Goal: Task Accomplishment & Management: Use online tool/utility

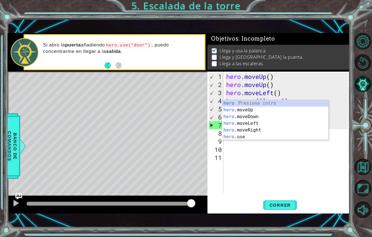
scroll to position [0, 0]
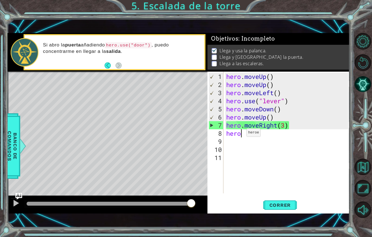
click at [241, 124] on div "hero . moveUp ( ) hero . moveUp ( ) hero . moveLeft ( ) hero . use ( "lever" ) …" at bounding box center [288, 142] width 126 height 138
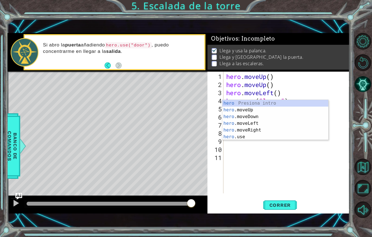
scroll to position [0, 1]
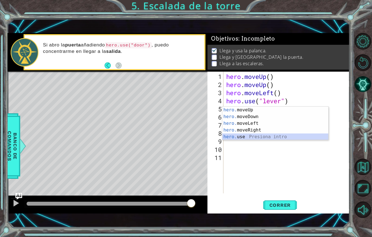
click at [240, 114] on div "hero. moveUp Presiona intro hero. moveDown Presiona intro hero. moveLeft Presio…" at bounding box center [275, 130] width 106 height 47
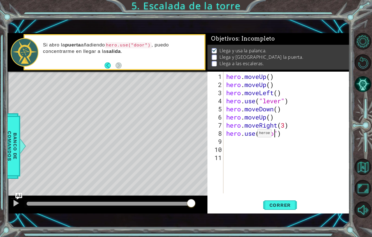
scroll to position [0, 3]
type textarea "hero.use("door")"
click at [265, 198] on button "Correr" at bounding box center [280, 205] width 34 height 14
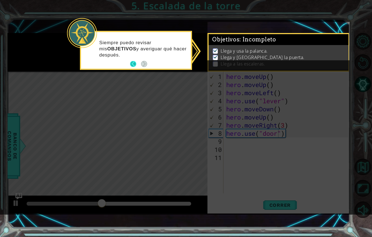
click at [132, 64] on button "Back" at bounding box center [135, 64] width 11 height 6
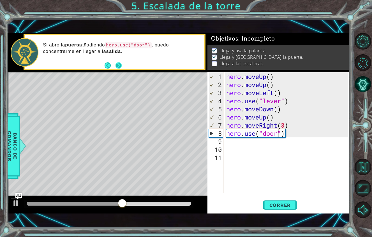
click at [118, 62] on button "Next" at bounding box center [118, 65] width 6 height 6
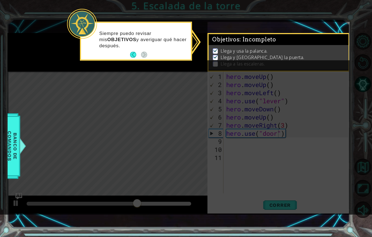
click at [214, 61] on p at bounding box center [215, 63] width 5 height 5
click at [132, 56] on button "Back" at bounding box center [135, 55] width 11 height 6
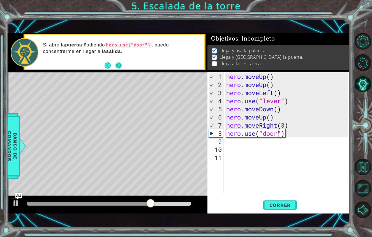
click at [122, 62] on button "Next" at bounding box center [118, 65] width 6 height 6
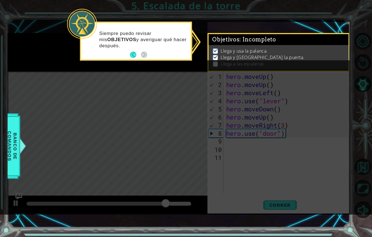
click at [125, 53] on div "Siempre puedo revisar mis OBJETIVOS y averiguar qué hacer después." at bounding box center [136, 42] width 110 height 34
click at [132, 54] on button "Back" at bounding box center [135, 55] width 11 height 6
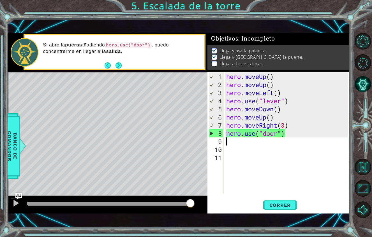
click at [231, 130] on div "hero . moveUp ( ) hero . moveUp ( ) hero . moveLeft ( ) hero . use ( "lever" ) …" at bounding box center [288, 142] width 126 height 138
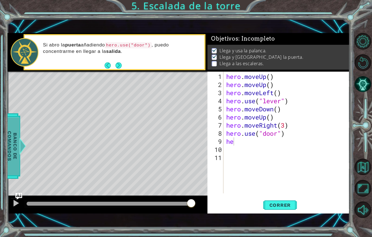
click at [19, 137] on div "Banco de comandos" at bounding box center [12, 146] width 16 height 66
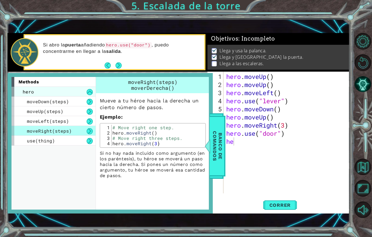
click at [93, 87] on div "hero" at bounding box center [53, 92] width 84 height 10
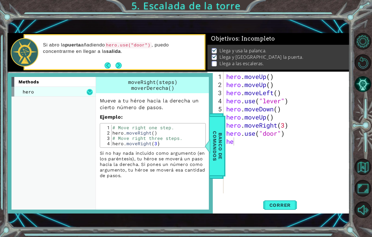
click at [89, 89] on button at bounding box center [90, 92] width 6 height 6
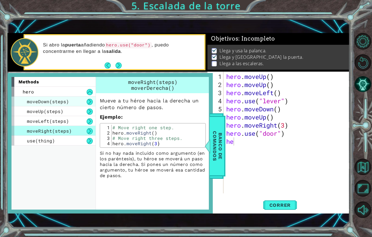
click at [90, 97] on div "moveDown(steps)" at bounding box center [53, 102] width 84 height 10
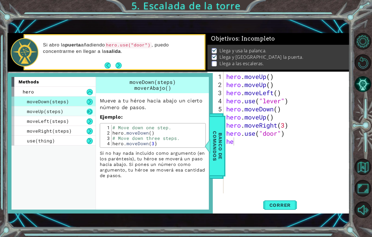
click at [92, 109] on button at bounding box center [90, 112] width 6 height 6
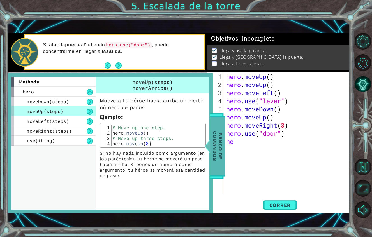
click at [221, 144] on span "Banco de comandos" at bounding box center [217, 146] width 15 height 58
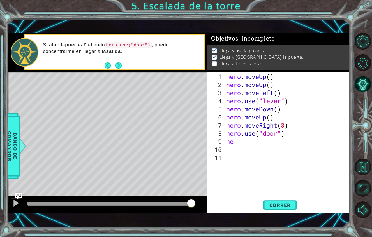
click at [235, 133] on div "hero . moveUp ( ) hero . moveUp ( ) hero . moveLeft ( ) hero . use ( "lever" ) …" at bounding box center [288, 142] width 126 height 138
type textarea "h"
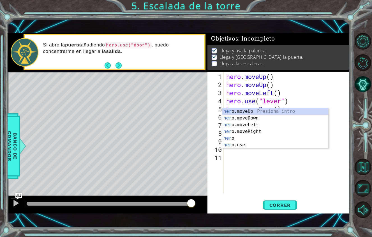
scroll to position [0, 0]
type textarea "hero"
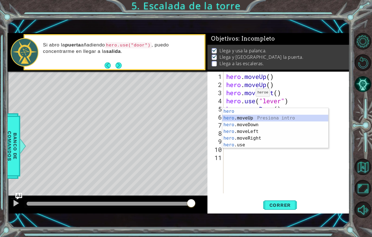
click at [247, 108] on div "hero Presiona intro hero .moveUp Presiona intro hero .moveDown Presiona intro h…" at bounding box center [275, 135] width 106 height 54
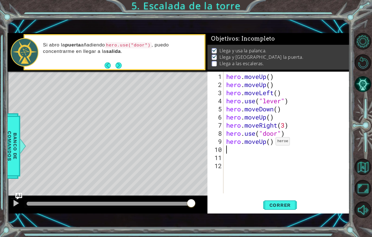
click at [271, 132] on div "hero . moveUp ( ) hero . moveUp ( ) hero . moveLeft ( ) hero . use ( "lever" ) …" at bounding box center [288, 142] width 126 height 138
type textarea "hero.moveUp(2)"
click at [272, 198] on button "Correr" at bounding box center [280, 205] width 34 height 14
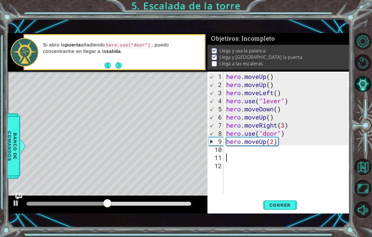
click at [235, 142] on div "hero . moveUp ( ) hero . moveUp ( ) hero . moveLeft ( ) hero . use ( "lever" ) …" at bounding box center [288, 142] width 126 height 138
click at [226, 139] on div "hero . moveUp ( ) hero . moveUp ( ) hero . moveLeft ( ) hero . use ( "lever" ) …" at bounding box center [288, 142] width 126 height 138
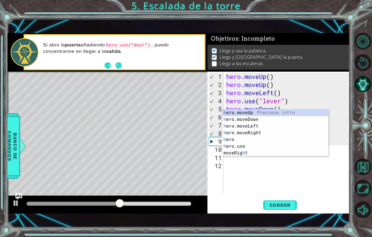
type textarea "he"
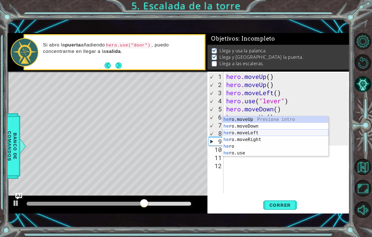
click at [260, 116] on div "he ro.moveUp Presiona intro he ro.moveDown Presiona intro he ro.moveLeft Presio…" at bounding box center [275, 143] width 106 height 54
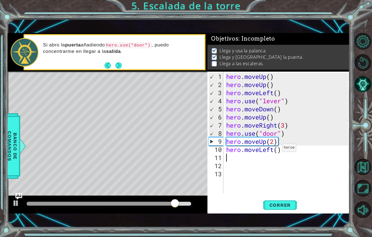
click at [277, 139] on div "hero . moveUp ( ) hero . moveUp ( ) hero . moveLeft ( ) hero . use ( "lever" ) …" at bounding box center [288, 142] width 126 height 138
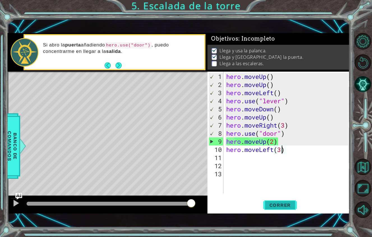
type textarea "hero.moveLeft(3)"
click at [289, 198] on button "Correr" at bounding box center [280, 205] width 34 height 14
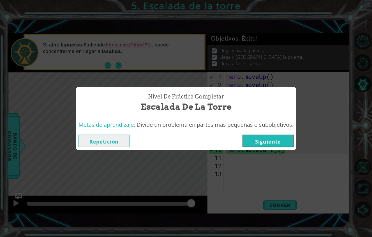
click at [282, 135] on button "Siguiente" at bounding box center [267, 141] width 51 height 13
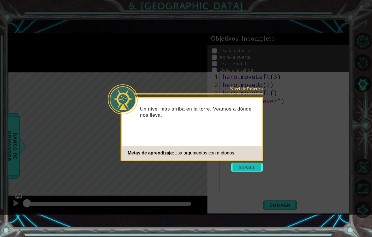
click at [259, 166] on button "Start" at bounding box center [247, 167] width 32 height 9
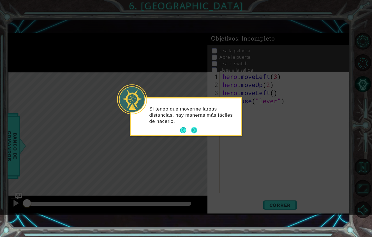
click at [194, 127] on button "Next" at bounding box center [194, 130] width 10 height 10
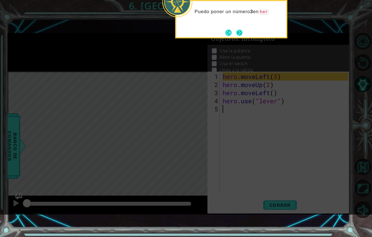
click at [238, 35] on button "Next" at bounding box center [239, 32] width 6 height 6
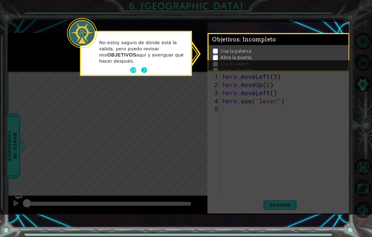
click at [144, 71] on button "Next" at bounding box center [144, 70] width 6 height 6
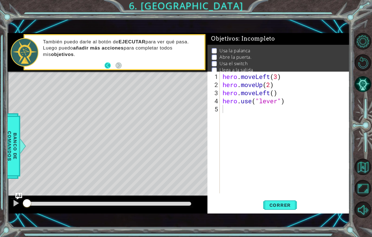
click at [108, 62] on button "Back" at bounding box center [109, 65] width 11 height 6
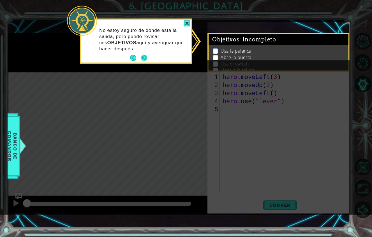
click at [146, 57] on button "Next" at bounding box center [144, 58] width 8 height 8
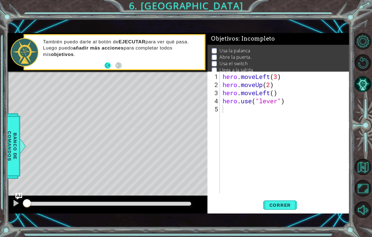
click at [107, 62] on button "Back" at bounding box center [109, 65] width 11 height 6
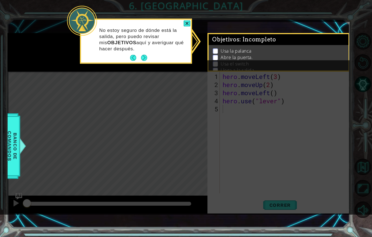
click at [138, 61] on footer at bounding box center [138, 58] width 17 height 8
click at [187, 24] on div at bounding box center [186, 23] width 7 height 6
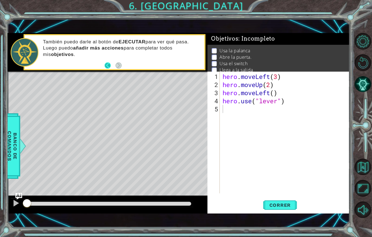
click at [109, 62] on button "Back" at bounding box center [109, 65] width 11 height 6
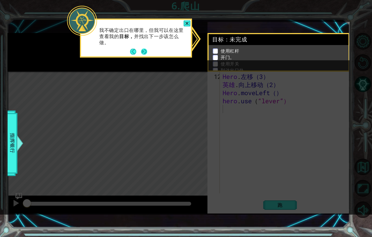
click at [144, 52] on button "下一个" at bounding box center [144, 52] width 6 height 6
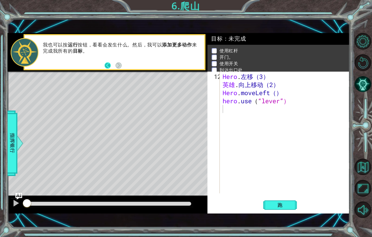
click at [109, 62] on button "返回" at bounding box center [109, 65] width 11 height 6
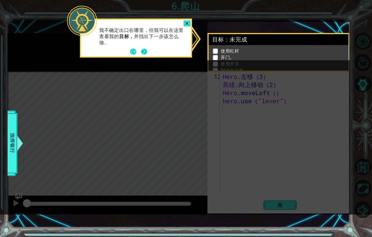
click at [146, 51] on button "下一个" at bounding box center [144, 52] width 6 height 6
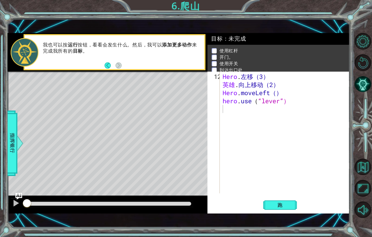
click at [133, 50] on div "我也可以按 运行 按钮 ，看看会发生什么。然后，我可以 添加更多动作 来完成我所有的 目标 。" at bounding box center [121, 52] width 165 height 26
click at [226, 97] on div "Hero . 左移（3） 英雄 . 向上移动（2） Hero . moveLeft（） hero . use （ “lever”）" at bounding box center [285, 142] width 129 height 138
click at [236, 97] on div "Hero . 左移（3） 英雄 . 向上移动（2） Hero . moveLeft（） hero . use （ “lever”） 我鞋" at bounding box center [285, 142] width 129 height 138
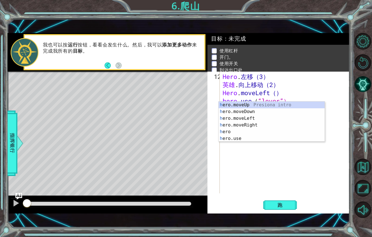
scroll to position [0, 0]
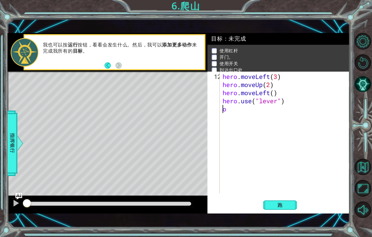
type textarea "hero.use("lever")o"
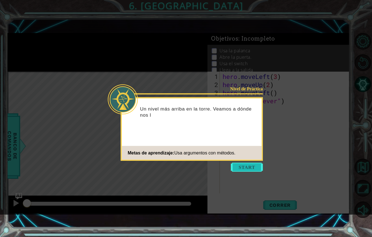
click at [245, 167] on button "Start" at bounding box center [247, 167] width 32 height 9
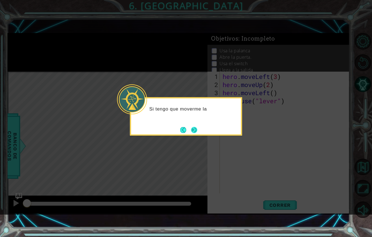
click at [195, 131] on button "Next" at bounding box center [194, 130] width 9 height 9
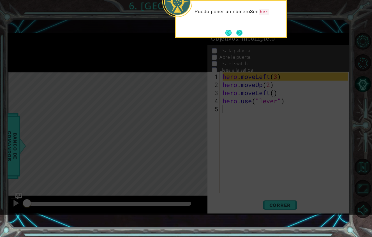
click at [238, 31] on button "Next" at bounding box center [239, 32] width 6 height 6
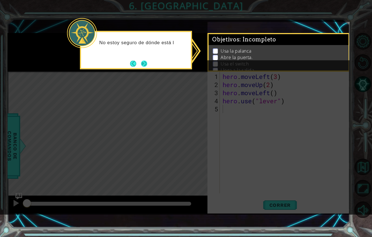
click at [147, 61] on button "Next" at bounding box center [143, 63] width 7 height 7
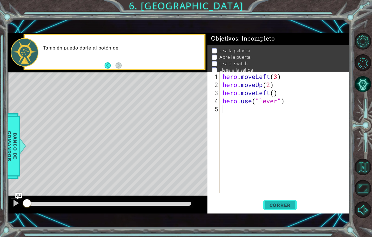
click at [273, 198] on button "Correr" at bounding box center [280, 205] width 34 height 14
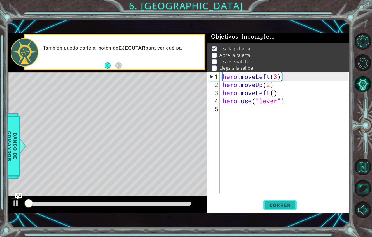
scroll to position [2, 0]
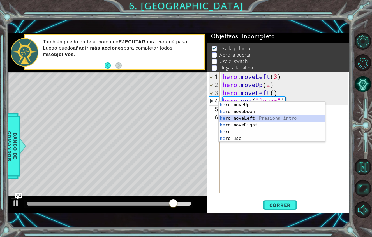
click at [254, 117] on div "he ro.moveUp Presiona intro he ro.moveDown Presiona intro he ro.moveLeft Presio…" at bounding box center [271, 129] width 106 height 54
type textarea "hero.moveLeft(1)"
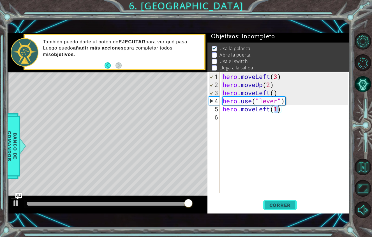
click at [278, 203] on span "Correr" at bounding box center [280, 206] width 33 height 6
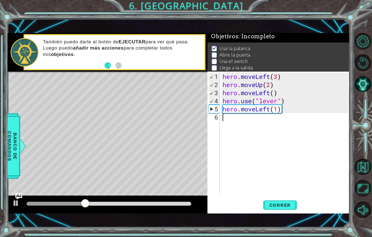
click at [231, 105] on div "hero . moveLeft ( 3 ) hero . moveUp ( 2 ) hero . moveLeft ( ) hero . use ( "lev…" at bounding box center [285, 142] width 129 height 138
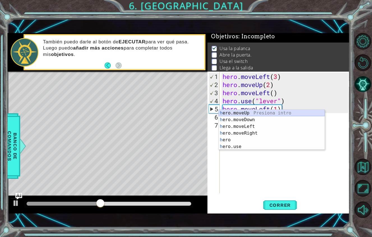
click at [266, 113] on div "h ero.moveUp Presiona intro h ero.moveDown Presiona intro h ero.moveLeft Presio…" at bounding box center [271, 137] width 106 height 54
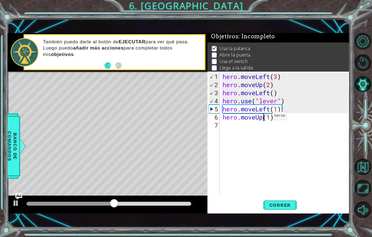
click at [264, 107] on div "hero . moveLeft ( 3 ) hero . moveUp ( 2 ) hero . moveLeft ( ) hero . use ( "lev…" at bounding box center [285, 142] width 129 height 138
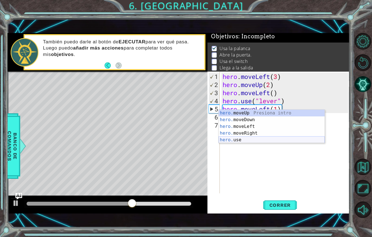
click at [242, 140] on div "hero. moveUp Presiona intro hero. moveDown Presiona intro hero. moveLeft Presio…" at bounding box center [271, 133] width 106 height 47
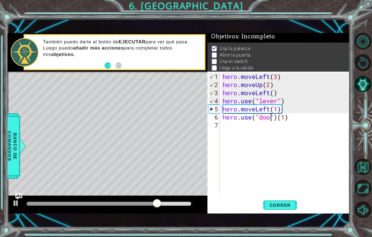
scroll to position [0, 3]
click at [272, 198] on button "Correr" at bounding box center [280, 205] width 34 height 14
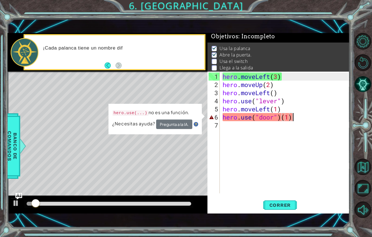
click at [295, 109] on div "hero . moveLeft ( 3 ) hero . moveUp ( 2 ) hero . moveLeft ( ) hero . use ( "lev…" at bounding box center [285, 142] width 129 height 138
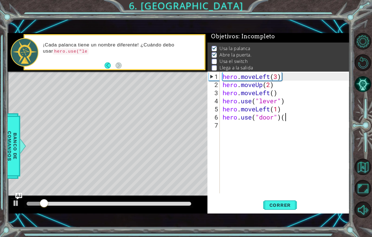
type textarea "hero.use("door")"
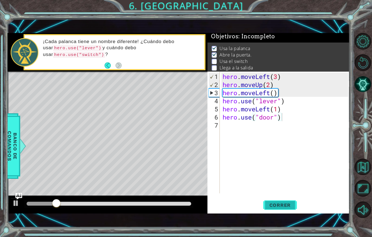
click at [275, 203] on span "Correr" at bounding box center [280, 206] width 33 height 6
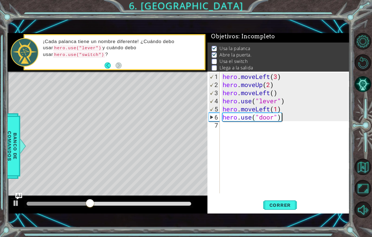
click at [231, 116] on div "hero . moveLeft ( 3 ) hero . moveUp ( 2 ) hero . moveLeft ( ) hero . use ( "lev…" at bounding box center [285, 142] width 129 height 138
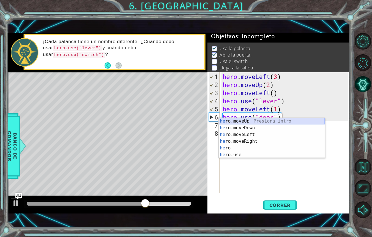
click at [242, 120] on div "he ro.moveUp Presiona intro he ro.moveDown Presiona intro he ro.moveLeft Presio…" at bounding box center [271, 145] width 106 height 54
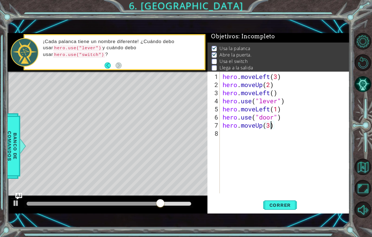
scroll to position [0, 2]
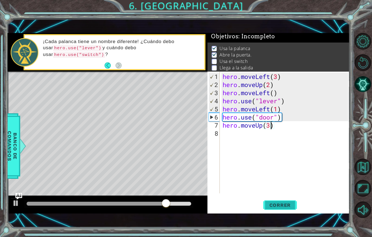
type textarea "hero.moveUp(3)"
click at [276, 198] on button "Correr" at bounding box center [280, 205] width 34 height 14
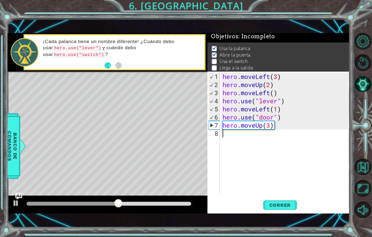
click at [227, 125] on div "hero . moveLeft ( 3 ) hero . moveUp ( 2 ) hero . moveLeft ( ) hero . use ( "lev…" at bounding box center [285, 142] width 129 height 138
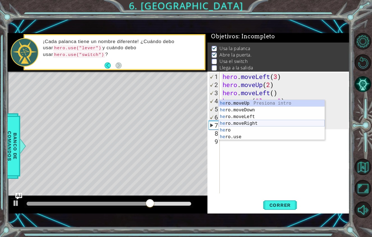
click at [237, 100] on div "he ro.moveUp Presiona intro he ro.moveDown Presiona intro he ro.moveLeft Presio…" at bounding box center [271, 127] width 106 height 54
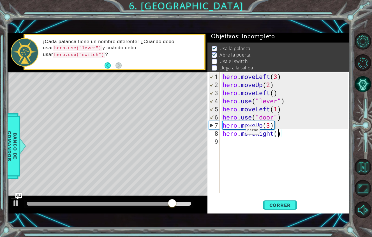
scroll to position [0, 3]
type textarea "hero.moveRight(3)"
click at [284, 203] on span "Correr" at bounding box center [280, 206] width 33 height 6
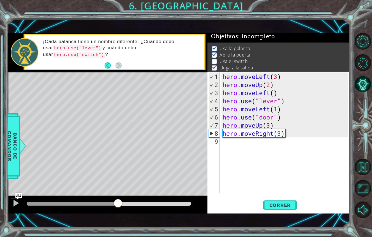
drag, startPoint x: 61, startPoint y: 192, endPoint x: 118, endPoint y: 199, distance: 57.3
click at [118, 199] on div at bounding box center [108, 205] width 200 height 18
click at [234, 132] on div "hero . moveLeft ( 3 ) hero . moveUp ( 2 ) hero . moveLeft ( ) hero . use ( "lev…" at bounding box center [285, 142] width 129 height 138
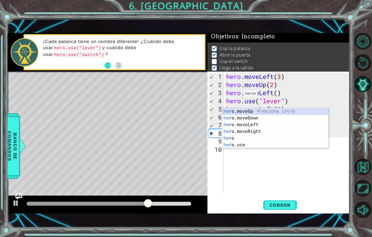
click at [246, 108] on div "he ro.moveUp Presiona intro he ro.moveDown Presiona intro he ro.moveLeft Presio…" at bounding box center [275, 135] width 106 height 54
type textarea "hero.moveUp(1)"
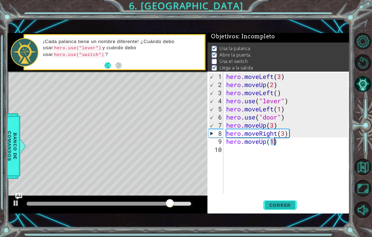
click at [283, 203] on span "Correr" at bounding box center [280, 206] width 33 height 6
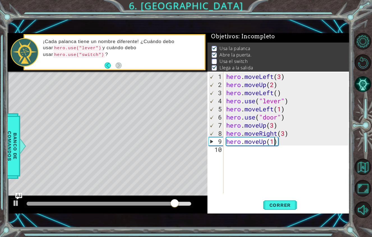
drag, startPoint x: 166, startPoint y: 193, endPoint x: 175, endPoint y: 195, distance: 9.2
click at [175, 199] on div at bounding box center [174, 204] width 10 height 10
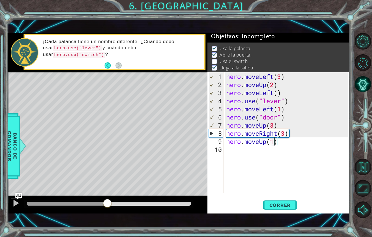
drag, startPoint x: 174, startPoint y: 195, endPoint x: 106, endPoint y: 207, distance: 68.9
click at [106, 207] on div "1 ההההההההההההההההההההההההההההההההההההההההההההההההההההההההההההההההההההההההההההה…" at bounding box center [186, 118] width 372 height 237
click at [230, 137] on div "hero . moveLeft ( 3 ) hero . moveUp ( 2 ) hero . moveLeft ( ) hero . use ( "lev…" at bounding box center [288, 142] width 126 height 138
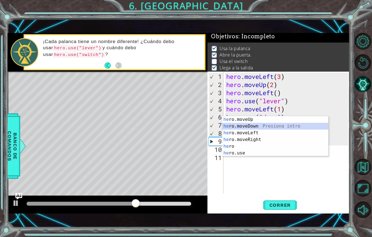
click at [244, 116] on div "he ro.moveUp Presiona intro he ro.moveDown Presiona intro he ro.moveLeft Presio…" at bounding box center [275, 143] width 106 height 54
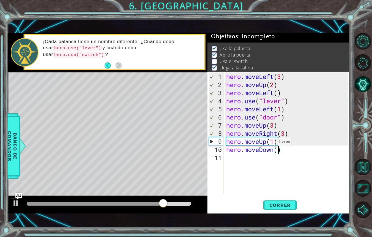
scroll to position [0, 3]
type textarea "hero.moveDown(2)"
click at [288, 203] on span "Correr" at bounding box center [280, 206] width 33 height 6
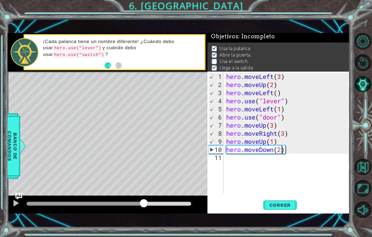
drag, startPoint x: 38, startPoint y: 191, endPoint x: 144, endPoint y: 208, distance: 107.5
click at [144, 208] on div "1 ההההההההההההההההההההההההההההההההההההההההההההההההההההההההההההההההההההההההההההה…" at bounding box center [186, 118] width 372 height 237
click at [226, 147] on div "hero . moveLeft ( 3 ) hero . moveUp ( 2 ) hero . moveLeft ( ) hero . use ( "lev…" at bounding box center [288, 142] width 126 height 138
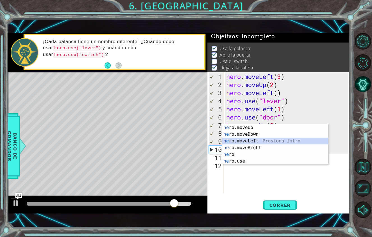
click at [263, 124] on div "he ro.moveUp Presiona intro he ro.moveDown Presiona intro he ro.moveLeft Presio…" at bounding box center [275, 151] width 106 height 54
type textarea "hero.moveLeft(1)"
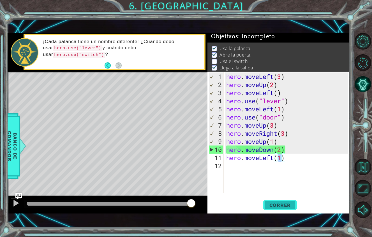
click at [275, 203] on span "Correr" at bounding box center [280, 206] width 33 height 6
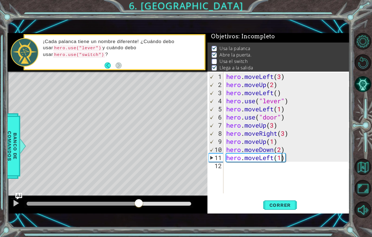
drag, startPoint x: 40, startPoint y: 192, endPoint x: 139, endPoint y: 207, distance: 99.7
click at [139, 207] on div "1 ההההההההההההההההההההההההההההההההההההההההההההההההההההההההההההההההההההההההההההה…" at bounding box center [186, 118] width 372 height 237
click at [233, 159] on div "hero . moveLeft ( 3 ) hero . moveUp ( 2 ) hero . moveLeft ( ) hero . use ( "lev…" at bounding box center [288, 142] width 126 height 138
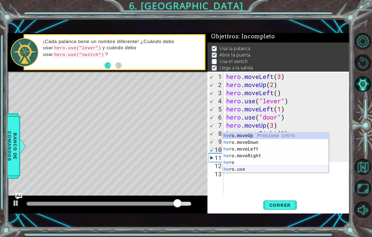
click at [245, 147] on div "he ro.moveUp Presiona intro he ro.moveDown Presiona intro he ro.moveLeft Presio…" at bounding box center [275, 159] width 106 height 54
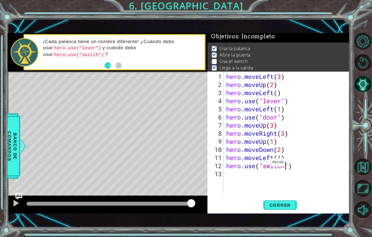
scroll to position [0, 3]
type textarea "hero.use("switch")"
click at [276, 198] on button "Correr" at bounding box center [280, 205] width 34 height 14
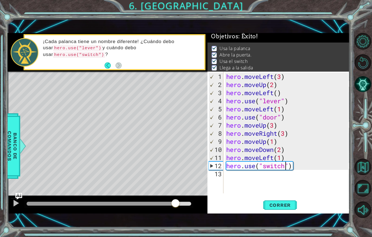
drag, startPoint x: 43, startPoint y: 193, endPoint x: 175, endPoint y: 213, distance: 134.2
click at [175, 213] on div "1 ההההההההההההההההההההההההההההההההההההההההההההההההההההההההההההההההההההההההההההה…" at bounding box center [186, 118] width 372 height 237
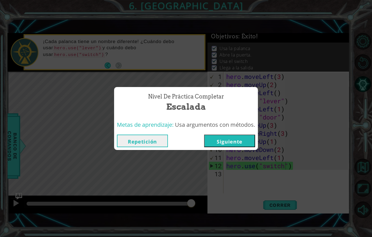
click at [228, 135] on button "Siguiente" at bounding box center [229, 141] width 51 height 13
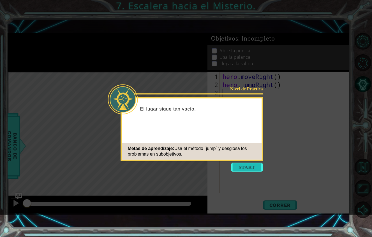
click at [241, 166] on button "Start" at bounding box center [247, 167] width 32 height 9
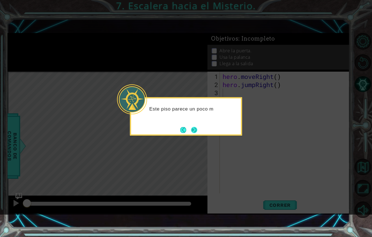
click at [197, 129] on button "Next" at bounding box center [194, 130] width 6 height 6
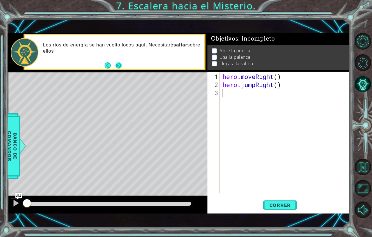
click at [117, 62] on button "Next" at bounding box center [118, 65] width 7 height 7
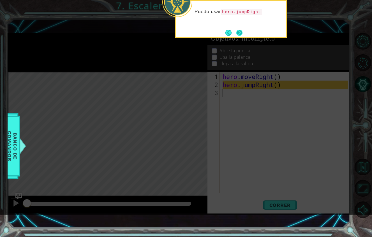
click at [241, 29] on button "Next" at bounding box center [239, 32] width 7 height 7
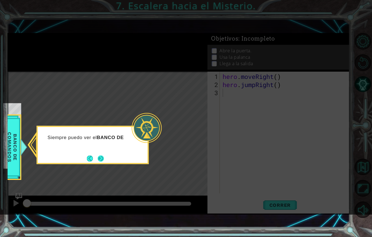
click at [102, 159] on button "Next" at bounding box center [100, 158] width 9 height 9
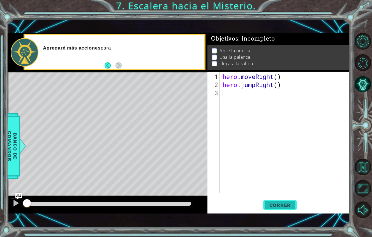
click at [268, 203] on span "Correr" at bounding box center [280, 206] width 33 height 6
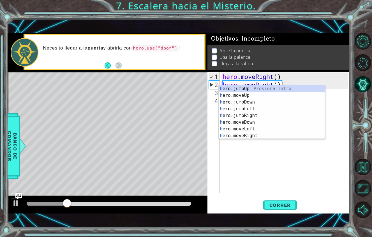
type textarea "he"
click at [235, 90] on div "he ro.jumpUp Presiona intro he ro.jumpDown Presiona intro he ro.jumpLeft Presio…" at bounding box center [271, 118] width 106 height 67
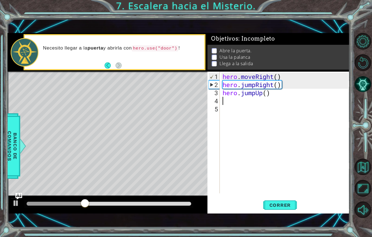
click at [266, 85] on div "hero . moveRight ( ) hero . jumpRight ( ) hero . jumpUp ( )" at bounding box center [285, 142] width 129 height 138
click at [268, 83] on div "hero . moveRight ( ) hero . jumpRight ( ) hero . jumpUp ( )" at bounding box center [285, 142] width 129 height 138
type textarea "hero.jumpUp(2)"
click at [267, 203] on span "Correr" at bounding box center [280, 206] width 33 height 6
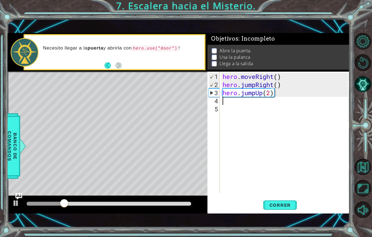
click at [239, 90] on div "hero . moveRight ( ) hero . jumpRight ( ) hero . jumpUp ( 2 )" at bounding box center [285, 142] width 129 height 138
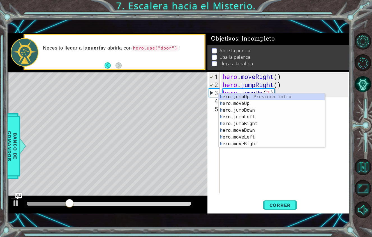
type textarea "he"
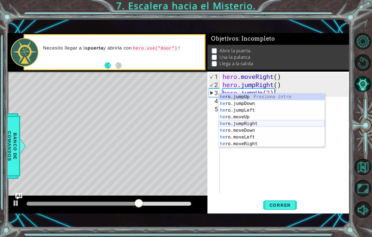
click at [250, 124] on div "he ro.jumpUp Presiona intro he ro.jumpDown Presiona intro he ro.jumpLeft Presio…" at bounding box center [271, 127] width 106 height 67
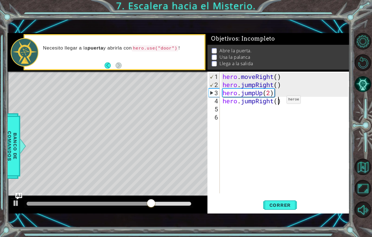
click at [278, 91] on div "hero . moveRight ( ) hero . jumpRight ( ) hero . jumpUp ( 2 ) hero . jumpRight …" at bounding box center [285, 142] width 129 height 138
type textarea "hero.jumpRight(2)"
click at [277, 198] on button "Correr" at bounding box center [280, 205] width 34 height 14
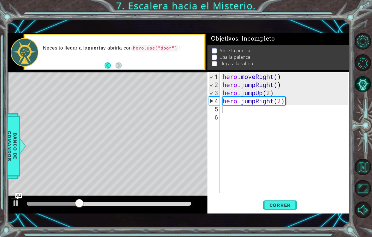
click at [225, 97] on div "hero . moveRight ( ) hero . jumpRight ( ) hero . jumpUp ( 2 ) hero . jumpRight …" at bounding box center [285, 142] width 129 height 138
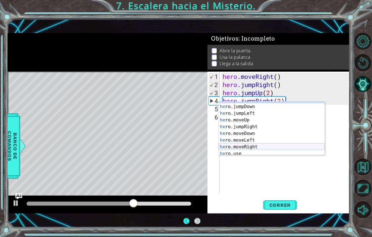
scroll to position [0, 0]
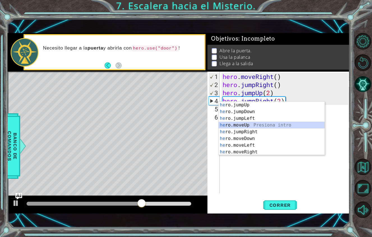
click at [256, 125] on div "he ro.jumpUp Presiona intro he ro.jumpDown Presiona intro he ro.jumpLeft Presio…" at bounding box center [271, 135] width 106 height 67
type textarea "hero.moveUp(1)"
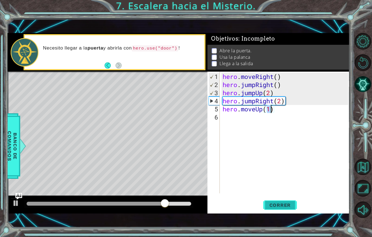
click at [273, 203] on span "Correr" at bounding box center [280, 206] width 33 height 6
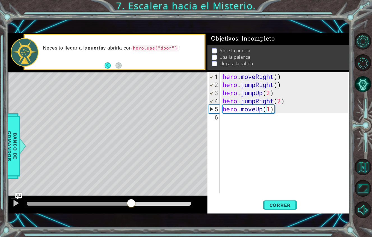
drag, startPoint x: 35, startPoint y: 193, endPoint x: 131, endPoint y: 217, distance: 98.9
click at [131, 217] on html "1 ההההההההההההההההההההההההההההההההההההההההההההההההההההההההההההההההההההההההההההה…" at bounding box center [186, 118] width 372 height 237
click at [231, 111] on div "hero . moveRight ( ) hero . jumpRight ( ) hero . jumpUp ( 2 ) hero . jumpRight …" at bounding box center [285, 142] width 129 height 138
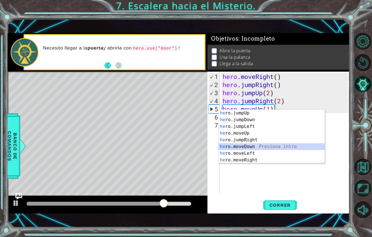
click at [249, 145] on div "he ro.jumpUp Presiona intro he ro.jumpDown Presiona intro he ro.jumpLeft Presio…" at bounding box center [271, 143] width 106 height 67
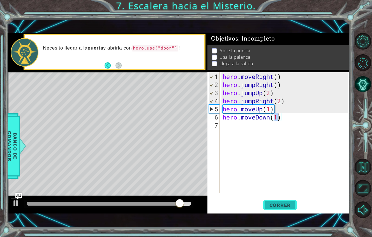
click at [272, 203] on span "Correr" at bounding box center [280, 206] width 33 height 6
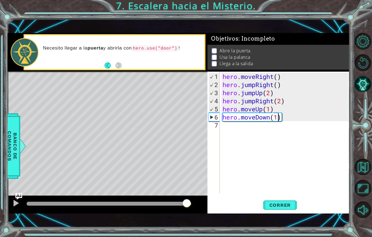
drag, startPoint x: 33, startPoint y: 191, endPoint x: 186, endPoint y: 203, distance: 153.9
click at [186, 203] on div "1 ההההההההההההההההההההההההההההההההההההההההההההההההההההההההההההההההההההההההההההה…" at bounding box center [179, 123] width 342 height 209
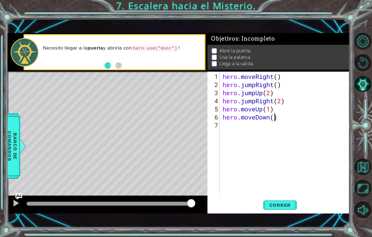
click at [279, 105] on div "hero . moveRight ( ) hero . jumpRight ( ) hero . jumpUp ( 2 ) hero . jumpRight …" at bounding box center [285, 142] width 129 height 138
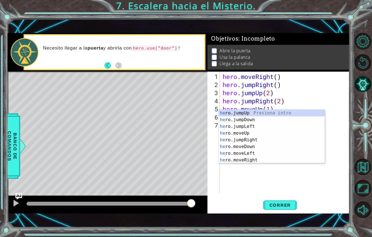
type textarea "h"
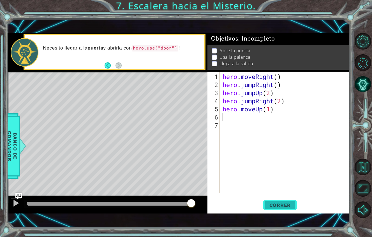
click at [271, 203] on span "Correr" at bounding box center [280, 206] width 33 height 6
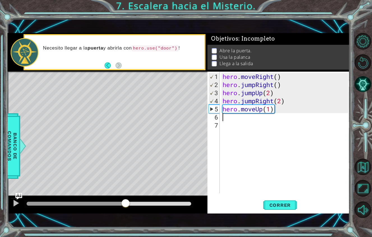
drag, startPoint x: 34, startPoint y: 190, endPoint x: 125, endPoint y: 197, distance: 92.2
click at [126, 199] on div at bounding box center [125, 204] width 10 height 10
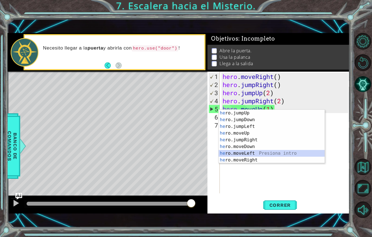
click at [248, 155] on div "he ro.jumpUp Presiona intro he ro.jumpDown Presiona intro he ro.jumpLeft Presio…" at bounding box center [271, 143] width 106 height 67
type textarea "hero.moveLeft(1)"
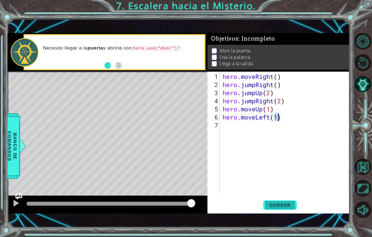
click at [281, 203] on span "Correr" at bounding box center [280, 206] width 33 height 6
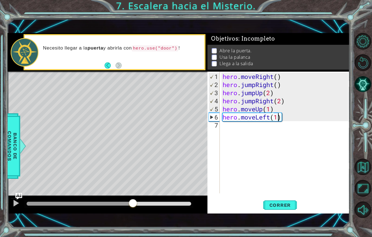
drag, startPoint x: 32, startPoint y: 189, endPoint x: 136, endPoint y: 202, distance: 105.0
click at [136, 202] on div at bounding box center [108, 205] width 200 height 18
click at [226, 114] on div "hero . moveRight ( ) hero . jumpRight ( ) hero . jumpUp ( 2 ) hero . jumpRight …" at bounding box center [285, 142] width 129 height 138
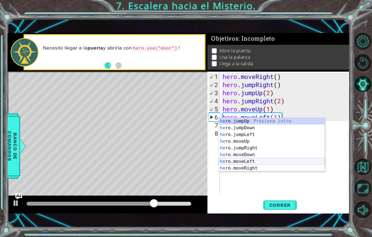
scroll to position [1, 0]
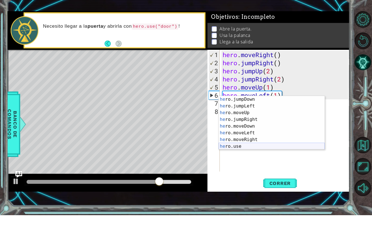
click at [241, 147] on div "he ro.jumpDown Presiona intro he ro.jumpLeft Presiona intro he ro.moveUp Presio…" at bounding box center [271, 151] width 106 height 67
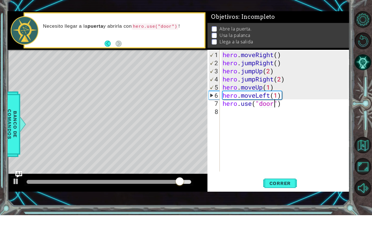
scroll to position [0, 3]
type textarea "hero.use("door")"
click at [282, 203] on span "Correr" at bounding box center [280, 206] width 33 height 6
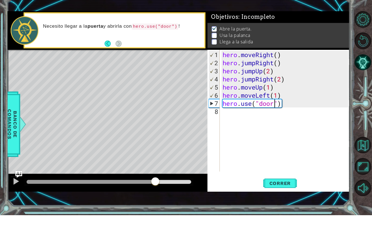
drag, startPoint x: 40, startPoint y: 171, endPoint x: 160, endPoint y: 195, distance: 122.4
click at [161, 196] on body "1 ההההההההההההההההההההההההההההההההההההההההההההההההההההההההההההההההההההההההההההה…" at bounding box center [186, 118] width 372 height 237
click at [229, 104] on div "hero . moveRight ( ) hero . jumpRight ( ) hero . jumpUp ( 2 ) hero . jumpRight …" at bounding box center [285, 142] width 129 height 138
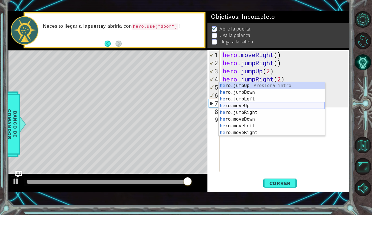
click at [245, 107] on div "he ro.jumpUp Presiona intro he ro.jumpDown Presiona intro he ro.jumpLeft Presio…" at bounding box center [271, 137] width 106 height 67
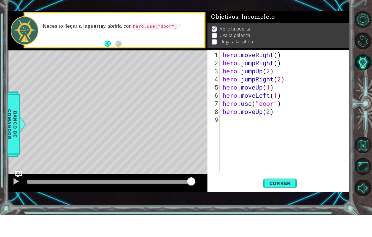
scroll to position [0, 2]
type textarea "hero.moveUp(2)"
click at [277, 203] on span "Correr" at bounding box center [280, 206] width 33 height 6
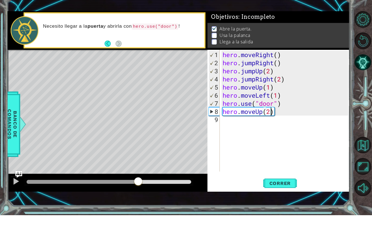
drag, startPoint x: 40, startPoint y: 167, endPoint x: 138, endPoint y: 187, distance: 99.5
click at [138, 187] on div "1 ההההההההההההההההההההההההההההההההההההההההההההההההההההההההההההההההההההההההההההה…" at bounding box center [186, 118] width 372 height 237
click at [226, 113] on div "hero . moveRight ( ) hero . jumpRight ( ) hero . jumpUp ( 2 ) hero . jumpRight …" at bounding box center [285, 142] width 129 height 138
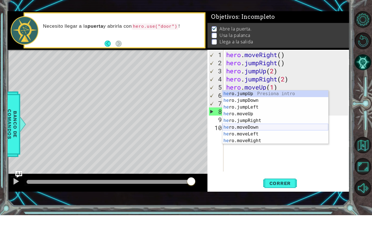
click at [251, 129] on div "he ro.jumpUp Presiona intro he ro.jumpDown Presiona intro he ro.jumpLeft Presio…" at bounding box center [275, 145] width 106 height 67
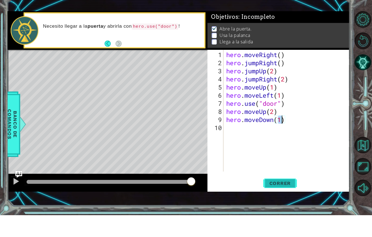
click at [288, 198] on button "Correr" at bounding box center [280, 205] width 34 height 14
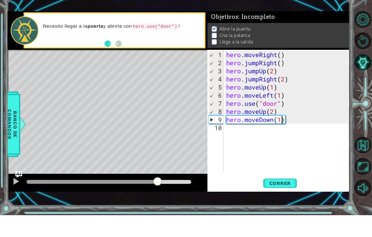
drag, startPoint x: 31, startPoint y: 169, endPoint x: 156, endPoint y: 180, distance: 126.0
click at [156, 181] on div "1 ההההההההההההההההההההההההההההההההההההההההההההההההההההההההההההההההההההההההההההה…" at bounding box center [179, 123] width 342 height 209
click at [289, 111] on div "hero . moveRight ( ) hero . jumpRight ( ) hero . jumpUp ( 2 ) hero . jumpRight …" at bounding box center [288, 142] width 126 height 138
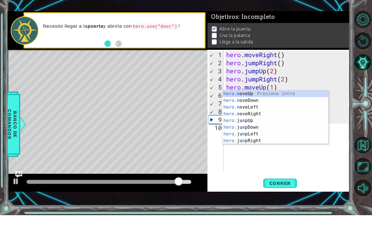
type textarea "hero."
click at [280, 158] on div "hero . moveRight ( ) hero . jumpRight ( ) hero . jumpUp ( 2 ) hero . jumpRight …" at bounding box center [288, 142] width 126 height 138
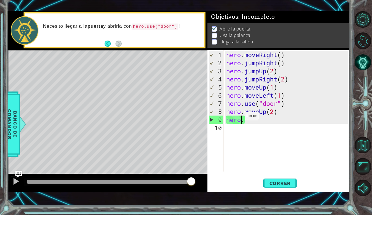
click at [240, 107] on div "hero . moveRight ( ) hero . jumpRight ( ) hero . jumpUp ( 2 ) hero . jumpRight …" at bounding box center [288, 142] width 126 height 138
click at [245, 108] on div "hero . moveRight ( ) hero . jumpRight ( ) hero . jumpUp ( 2 ) hero . jumpRight …" at bounding box center [288, 142] width 126 height 138
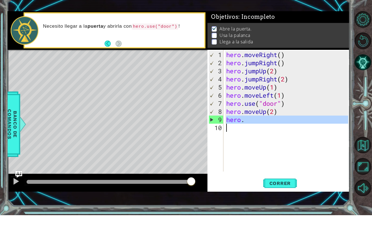
type textarea "hero."
drag, startPoint x: 228, startPoint y: 109, endPoint x: 248, endPoint y: 112, distance: 20.2
click at [248, 112] on div "hero . moveRight ( ) hero . jumpRight ( ) hero . jumpUp ( 2 ) hero . jumpRight …" at bounding box center [288, 142] width 126 height 138
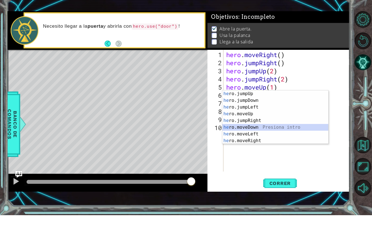
click at [246, 129] on div "he ro.jumpUp Presiona intro he ro.jumpDown Presiona intro he ro.jumpLeft Presio…" at bounding box center [275, 145] width 106 height 67
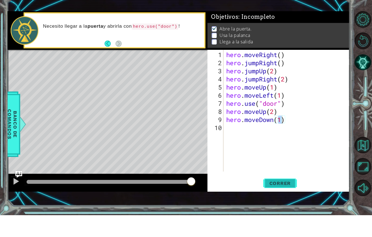
click at [264, 203] on span "Correr" at bounding box center [280, 206] width 33 height 6
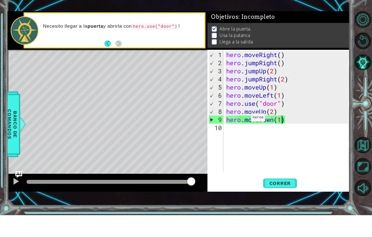
drag, startPoint x: 36, startPoint y: 168, endPoint x: 245, endPoint y: 108, distance: 217.7
click at [245, 108] on div "1 ההההההההההההההההההההההההההההההההההההההההההההההההההההההההההההההההההההההההההההה…" at bounding box center [179, 123] width 342 height 180
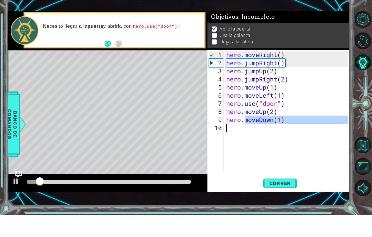
drag, startPoint x: 246, startPoint y: 109, endPoint x: 285, endPoint y: 112, distance: 39.3
click at [285, 112] on div "hero . moveRight ( ) hero . jumpRight ( ) hero . jumpUp ( 2 ) hero . jumpRight …" at bounding box center [288, 142] width 126 height 138
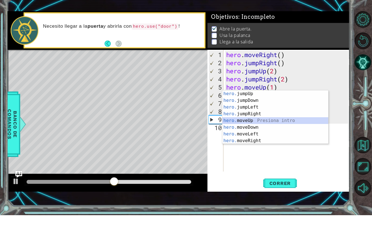
click at [269, 119] on div "hero. jumpUp Presiona intro hero. jumpDown Presiona intro hero. jumpLeft Presio…" at bounding box center [275, 145] width 106 height 67
type textarea "hero.moveUp(1)"
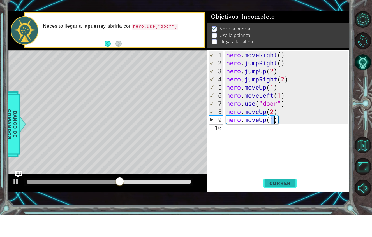
click at [275, 198] on button "Correr" at bounding box center [280, 205] width 34 height 14
drag, startPoint x: 35, startPoint y: 170, endPoint x: 174, endPoint y: 180, distance: 139.5
click at [174, 196] on div at bounding box center [108, 205] width 200 height 18
click at [231, 123] on div "hero . moveRight ( ) hero . jumpRight ( ) hero . jumpUp ( 2 ) hero . jumpRight …" at bounding box center [288, 142] width 126 height 138
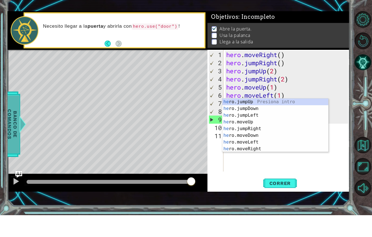
click at [12, 117] on span "Banco de comandos" at bounding box center [12, 146] width 15 height 58
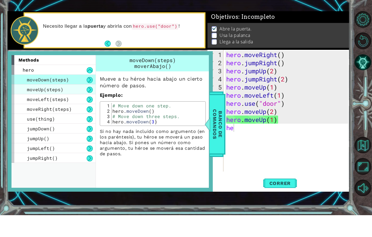
click at [73, 106] on div "moveUp(steps)" at bounding box center [53, 111] width 84 height 10
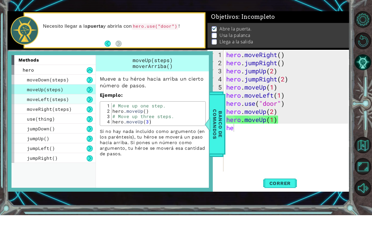
click at [73, 116] on div "moveLeft(steps)" at bounding box center [53, 121] width 84 height 10
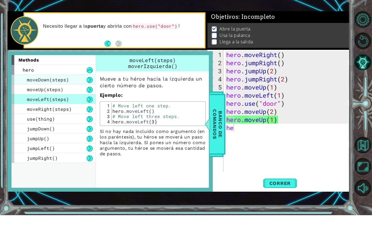
click at [67, 99] on span "moveDown(steps)" at bounding box center [48, 102] width 42 height 6
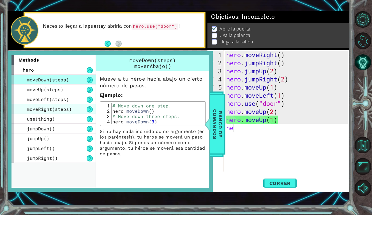
click at [70, 126] on div "moveRight(steps)" at bounding box center [53, 131] width 84 height 10
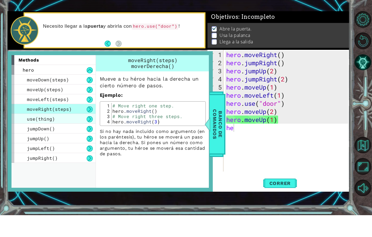
click at [70, 136] on div "use(thing)" at bounding box center [53, 141] width 84 height 10
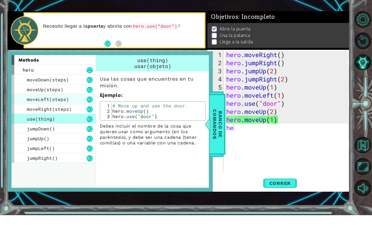
click at [67, 116] on div "moveLeft(steps)" at bounding box center [53, 121] width 84 height 10
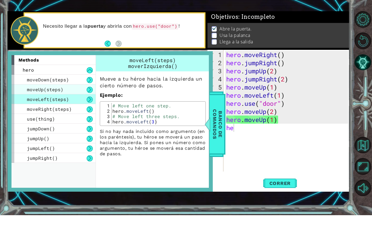
click at [64, 106] on div "moveUp(steps)" at bounding box center [53, 111] width 84 height 10
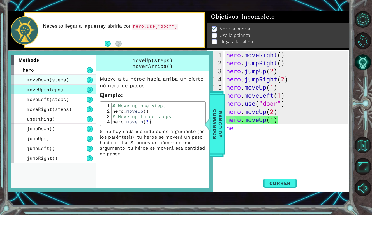
click at [64, 99] on span "moveDown(steps)" at bounding box center [48, 102] width 42 height 6
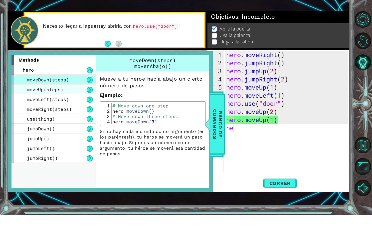
click at [64, 106] on div "moveUp(steps)" at bounding box center [53, 111] width 84 height 10
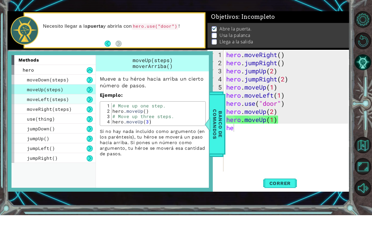
click at [64, 118] on span "moveLeft(steps)" at bounding box center [48, 121] width 42 height 6
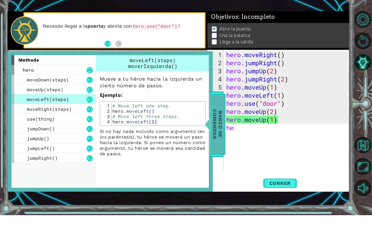
click at [213, 117] on span "Banco de comandos" at bounding box center [217, 146] width 15 height 58
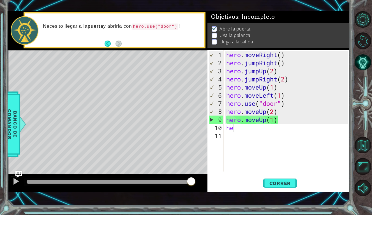
click at [236, 117] on div "hero . moveRight ( ) hero . jumpRight ( ) hero . jumpUp ( 2 ) hero . jumpRight …" at bounding box center [288, 142] width 126 height 138
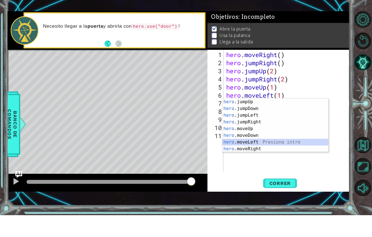
click at [256, 140] on div "hero .jumpUp Presiona intro hero .jumpDown Presiona intro hero .jumpLeft Presio…" at bounding box center [275, 153] width 106 height 67
type textarea "hero.moveLeft(1)"
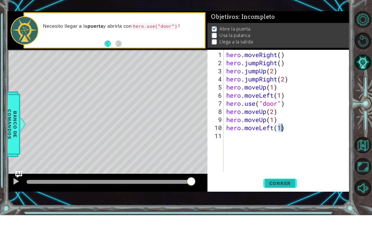
click at [286, 203] on span "Correr" at bounding box center [280, 206] width 33 height 6
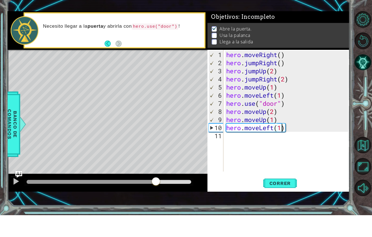
drag, startPoint x: 38, startPoint y: 170, endPoint x: 155, endPoint y: 187, distance: 117.8
click at [155, 188] on div "1 ההההההההההההההההההההההההההההההההההההההההההההההההההההההההההההההההההההההההההההה…" at bounding box center [186, 118] width 372 height 237
click at [230, 129] on div "hero . moveRight ( ) hero . jumpRight ( ) hero . jumpUp ( 2 ) hero . jumpRight …" at bounding box center [288, 142] width 126 height 138
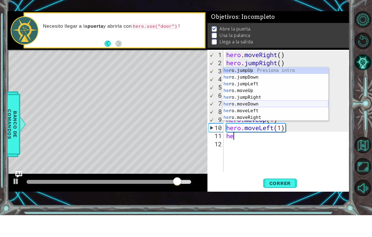
scroll to position [7, 0]
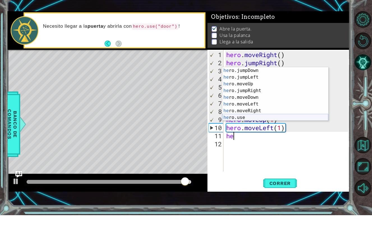
click at [254, 94] on div "he ro.jumpDown Presiona intro he ro.jumpLeft Presiona intro he ro.moveUp Presio…" at bounding box center [275, 122] width 106 height 67
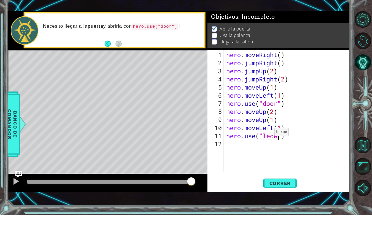
scroll to position [0, 3]
type textarea "hero.use("lecer")"
click at [275, 203] on span "Correr" at bounding box center [280, 206] width 33 height 6
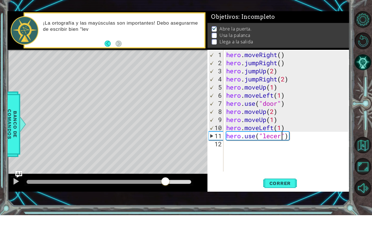
drag, startPoint x: 37, startPoint y: 166, endPoint x: 165, endPoint y: 179, distance: 128.9
click at [165, 196] on div at bounding box center [108, 205] width 200 height 18
drag, startPoint x: 193, startPoint y: 171, endPoint x: 164, endPoint y: 169, distance: 29.5
click at [164, 199] on div at bounding box center [164, 204] width 10 height 10
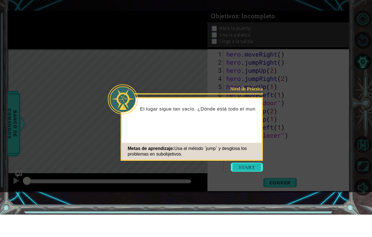
click at [248, 185] on button "Start" at bounding box center [247, 189] width 32 height 9
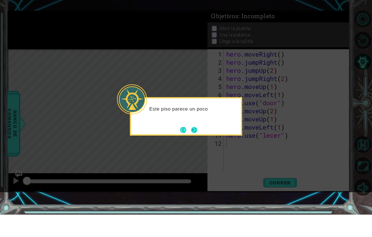
click at [197, 149] on button "Next" at bounding box center [194, 152] width 6 height 6
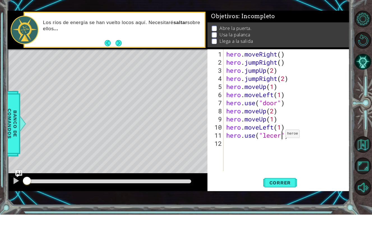
click at [280, 125] on div "hero . moveRight ( ) hero . jumpRight ( ) hero . jumpUp ( 2 ) hero . jumpRight …" at bounding box center [288, 142] width 126 height 138
type textarea "hero.use("lever")"
click at [285, 203] on span "Correr" at bounding box center [280, 206] width 33 height 6
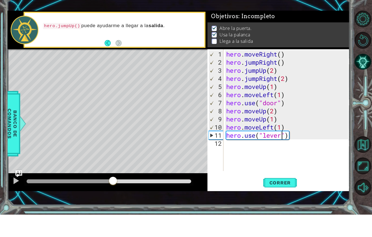
drag, startPoint x: 39, startPoint y: 168, endPoint x: 113, endPoint y: 180, distance: 75.3
click at [113, 196] on div at bounding box center [108, 205] width 200 height 18
click at [230, 134] on div "hero . moveRight ( ) hero . jumpRight ( ) hero . jumpUp ( 2 ) hero . jumpRight …" at bounding box center [288, 142] width 126 height 138
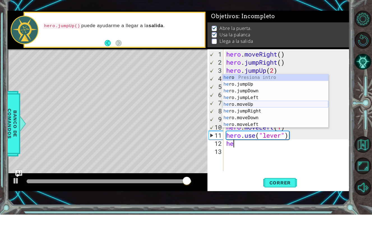
click at [252, 97] on div "he ro Presiona intro he ro.jumpUp Presiona intro he ro.jumpDown Presiona intro …" at bounding box center [275, 130] width 106 height 67
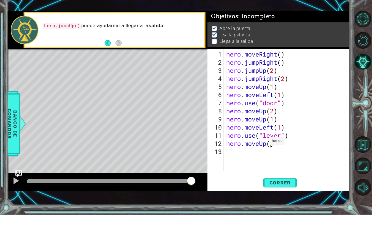
scroll to position [0, 2]
click at [289, 203] on span "Correr" at bounding box center [280, 206] width 33 height 6
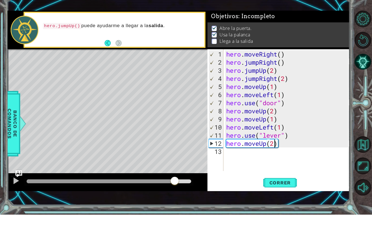
drag, startPoint x: 39, startPoint y: 171, endPoint x: 175, endPoint y: 188, distance: 137.0
click at [175, 188] on div "1 ההההההההההההההההההההההההההההההההההההההההההההההההההההההההההההההההההההההההההההה…" at bounding box center [186, 118] width 372 height 237
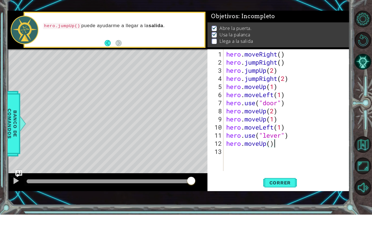
click at [276, 131] on div "hero . moveRight ( ) hero . jumpRight ( ) hero . jumpUp ( 2 ) hero . jumpRight …" at bounding box center [288, 142] width 126 height 138
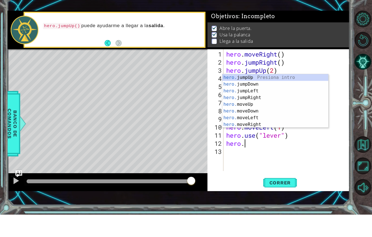
scroll to position [0, 1]
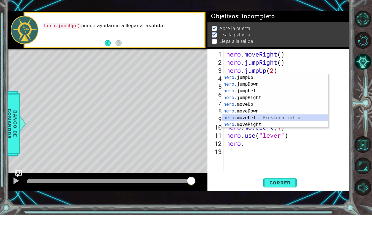
click at [262, 97] on div "hero. jumpUp Presiona intro hero. jumpDown Presiona intro hero. jumpLeft Presio…" at bounding box center [275, 130] width 106 height 67
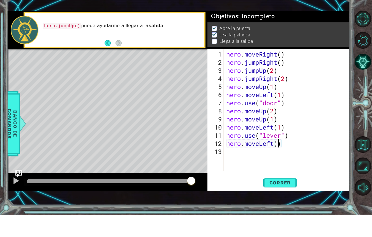
scroll to position [0, 3]
type textarea "hero.moveLeft(2)"
click at [277, 198] on button "Correr" at bounding box center [280, 205] width 34 height 14
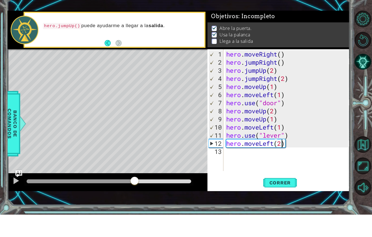
drag, startPoint x: 36, startPoint y: 172, endPoint x: 134, endPoint y: 186, distance: 99.1
click at [134, 187] on div "1 ההההההההההההההההההההההההההההההההההההההההההההההההההההההההההההההההההההההההההההה…" at bounding box center [186, 118] width 372 height 237
click at [231, 144] on div "hero . moveRight ( ) hero . jumpRight ( ) hero . jumpUp ( 2 ) hero . jumpRight …" at bounding box center [288, 142] width 126 height 138
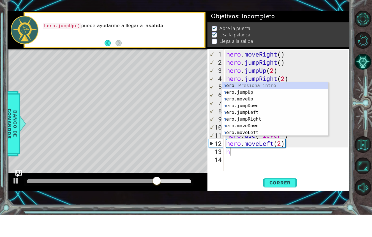
type textarea "he"
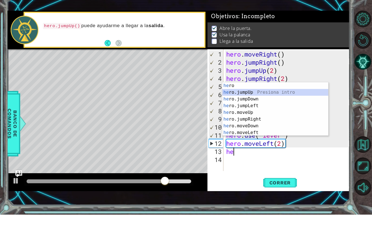
click at [242, 105] on div "he ro Presiona intro he ro.jumpUp Presiona intro he ro.jumpDown Presiona intro …" at bounding box center [275, 138] width 106 height 67
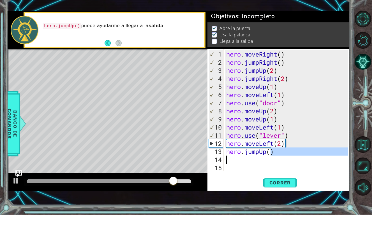
click at [271, 144] on div "hero . moveRight ( ) hero . jumpRight ( ) hero . jumpUp ( 2 ) hero . jumpRight …" at bounding box center [288, 142] width 126 height 138
type textarea "hero.jumpUp()"
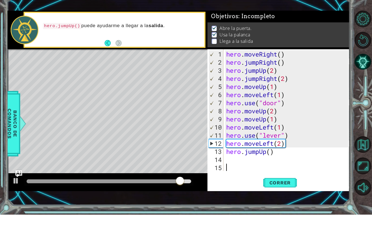
click at [298, 155] on div "hero . moveRight ( ) hero . jumpRight ( ) hero . jumpUp ( 2 ) hero . jumpRight …" at bounding box center [288, 142] width 126 height 138
click at [270, 141] on div "hero . moveRight ( ) hero . jumpRight ( ) hero . jumpUp ( 2 ) hero . jumpRight …" at bounding box center [288, 142] width 126 height 138
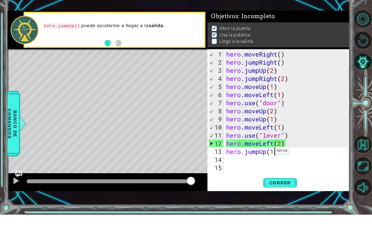
scroll to position [0, 2]
type textarea "hero.jumpUp(1)"
click at [286, 203] on span "Correr" at bounding box center [280, 206] width 33 height 6
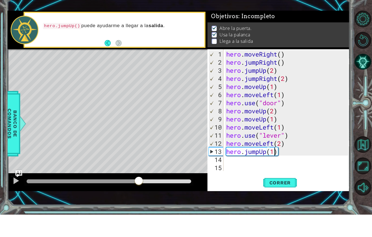
drag, startPoint x: 34, startPoint y: 169, endPoint x: 139, endPoint y: 183, distance: 105.3
click at [139, 183] on div "1 ההההההההההההההההההההההההההההההההההההההההההההההההההההההההההההההההההההההההההההה…" at bounding box center [179, 123] width 342 height 209
click at [235, 153] on div "hero . moveRight ( ) hero . jumpRight ( ) hero . jumpUp ( 2 ) hero . jumpRight …" at bounding box center [288, 142] width 126 height 138
click at [233, 150] on div "hero . moveRight ( ) hero . jumpRight ( ) hero . jumpUp ( 2 ) hero . jumpRight …" at bounding box center [288, 142] width 126 height 138
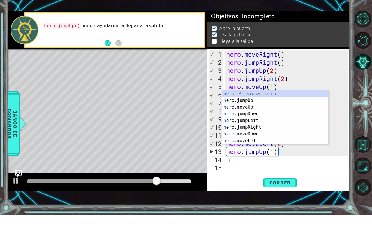
type textarea "he"
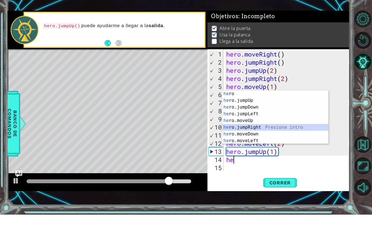
click at [260, 113] on div "he ro Presiona intro he ro.jumpUp Presiona intro he ro.jumpDown Presiona intro …" at bounding box center [275, 146] width 106 height 67
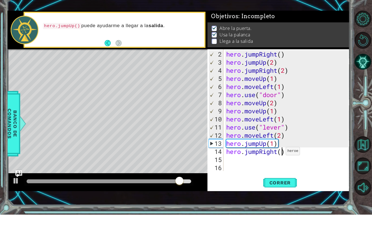
click at [281, 142] on div "hero . jumpRight ( ) hero . jumpUp ( 2 ) hero . jumpRight ( 2 ) hero . moveUp (…" at bounding box center [288, 142] width 126 height 138
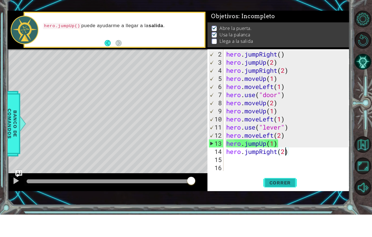
type textarea "hero.jumpRight(2)"
click at [290, 203] on span "Correr" at bounding box center [280, 206] width 33 height 6
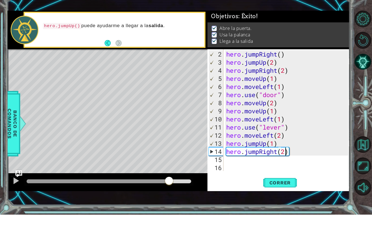
drag, startPoint x: 39, startPoint y: 169, endPoint x: 179, endPoint y: 187, distance: 141.2
click at [179, 187] on div "1 ההההההההההההההההההההההההההההההההההההההההההההההההההההההההההההההההההההההההההההה…" at bounding box center [186, 118] width 372 height 237
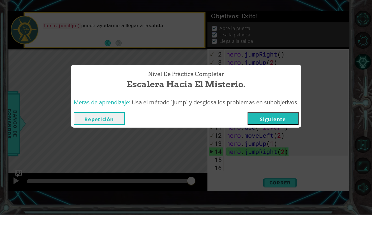
click at [285, 135] on button "Siguiente" at bounding box center [272, 141] width 51 height 13
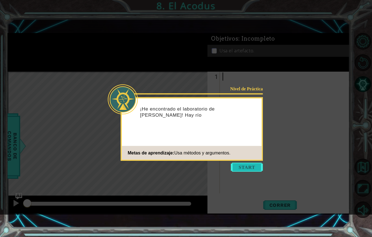
click at [254, 164] on button "Start" at bounding box center [247, 167] width 32 height 9
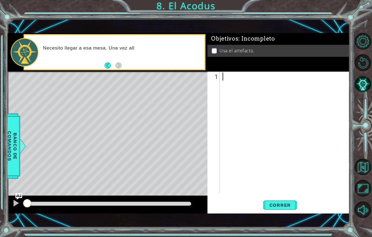
click at [106, 61] on footer at bounding box center [112, 65] width 17 height 8
click at [106, 62] on button "Back" at bounding box center [109, 65] width 11 height 6
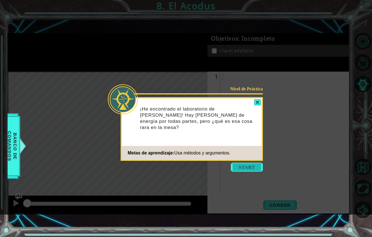
click at [253, 169] on button "Start" at bounding box center [247, 167] width 32 height 9
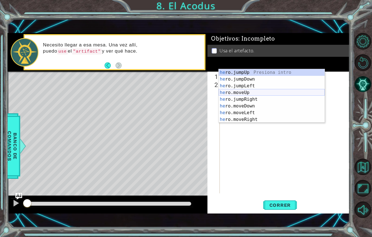
click at [255, 91] on div "he ro.jumpUp Presiona intro he ro.jumpDown Presiona intro he ro.jumpLeft Presio…" at bounding box center [271, 102] width 106 height 67
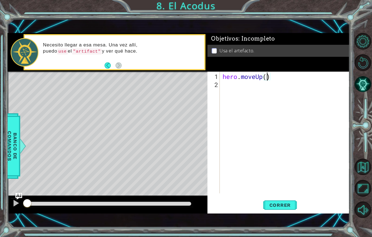
scroll to position [0, 2]
type textarea "hero.moveUp(2)"
click at [286, 203] on span "Correr" at bounding box center [280, 206] width 33 height 6
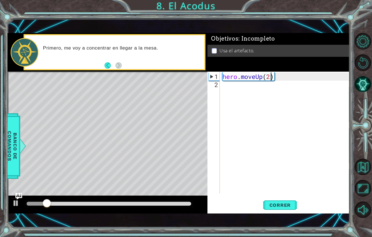
click at [232, 74] on div "hero . moveUp ( 2 )" at bounding box center [285, 142] width 129 height 138
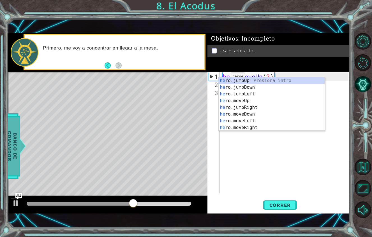
type textarea "he"
click at [8, 137] on span "Banco de comandos" at bounding box center [12, 146] width 15 height 58
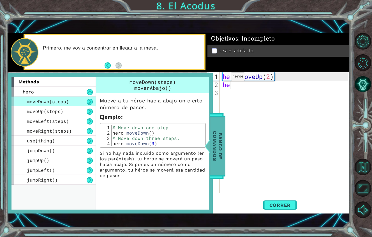
click at [220, 133] on span "Banco de comandos" at bounding box center [217, 146] width 15 height 58
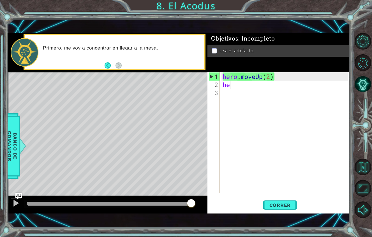
click at [236, 78] on div "hero . moveUp ( 2 ) he" at bounding box center [285, 142] width 129 height 138
click at [231, 73] on div "hero . moveUp ( 2 ) he" at bounding box center [285, 142] width 129 height 138
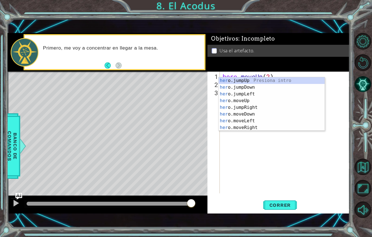
scroll to position [0, 0]
click at [262, 122] on div "hero .jumpUp Presiona intro hero .jumpDown Presiona intro hero .jumpLeft Presio…" at bounding box center [271, 110] width 106 height 67
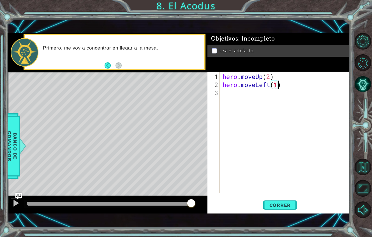
scroll to position [0, 3]
type textarea "hero.moveLeft(1)"
click at [270, 198] on button "Correr" at bounding box center [280, 205] width 34 height 14
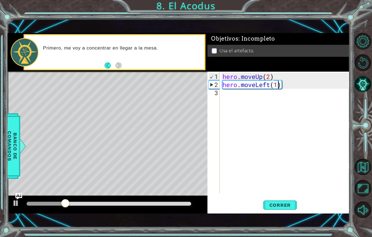
click at [225, 83] on div "hero . moveUp ( 2 ) hero . moveLeft ( 1 )" at bounding box center [285, 142] width 129 height 138
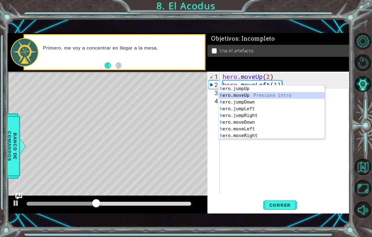
click at [238, 97] on div "h ero.jumpUp Presiona intro h ero.moveUp Presiona intro h ero.jumpDown Presiona…" at bounding box center [271, 118] width 106 height 67
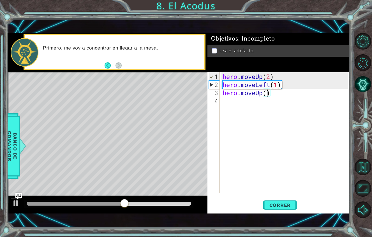
scroll to position [0, 2]
type textarea "hero.moveUp(2)"
click at [284, 198] on button "Correr" at bounding box center [280, 205] width 34 height 14
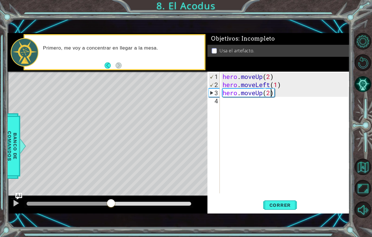
drag, startPoint x: 43, startPoint y: 191, endPoint x: 111, endPoint y: 208, distance: 70.0
click at [111, 208] on div "1 ההההההההההההההההההההההההההההההההההההההההההההההההההההההההההההההההההההההההההההה…" at bounding box center [186, 118] width 372 height 237
click at [280, 86] on div "hero . moveUp ( 2 ) hero . moveLeft ( 1 ) hero . moveUp ( 2 )" at bounding box center [285, 142] width 129 height 138
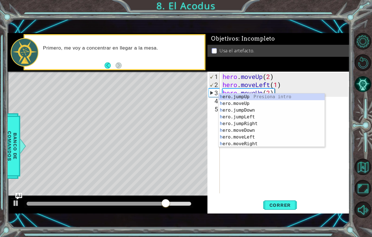
type textarea "he"
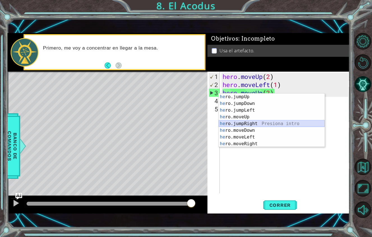
click at [250, 122] on div "he ro.jumpUp Presiona intro he ro.jumpDown Presiona intro he ro.jumpLeft Presio…" at bounding box center [271, 127] width 106 height 67
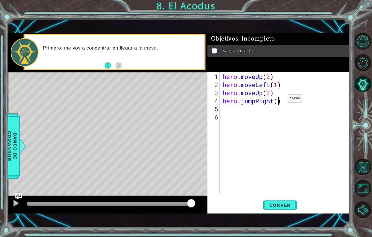
click at [279, 90] on div "hero . moveUp ( 2 ) hero . moveLeft ( 1 ) hero . moveUp ( 2 ) hero . jumpRight …" at bounding box center [285, 142] width 129 height 138
drag, startPoint x: 301, startPoint y: 5, endPoint x: 327, endPoint y: 34, distance: 39.3
click at [327, 45] on div "Usa el artefacto." at bounding box center [278, 51] width 142 height 12
click at [278, 92] on div "hero . moveUp ( 2 ) hero . moveLeft ( 1 ) hero . moveUp ( 2 ) hero . jumpRight …" at bounding box center [285, 142] width 129 height 138
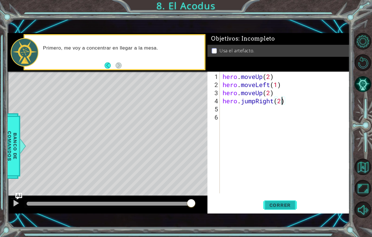
type textarea "hero.jumpRight(2)"
click at [280, 203] on span "Correr" at bounding box center [280, 206] width 33 height 6
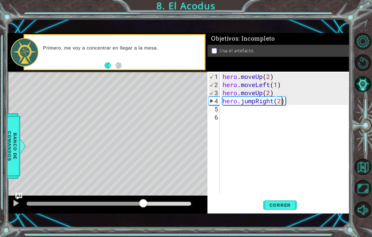
drag, startPoint x: 34, startPoint y: 195, endPoint x: 143, endPoint y: 219, distance: 110.8
click at [143, 219] on html "1 ההההההההההההההההההההההההההההההההההההההההההההההההההההההההההההההההההההההההההההה…" at bounding box center [186, 118] width 372 height 237
click at [232, 96] on div "hero . moveUp ( 2 ) hero . moveLeft ( 1 ) hero . moveUp ( 2 ) hero . jumpRight …" at bounding box center [285, 142] width 129 height 138
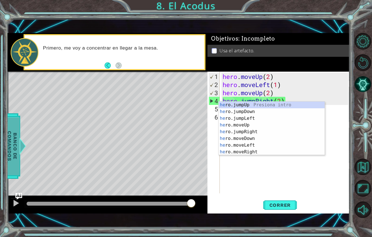
type textarea "he"
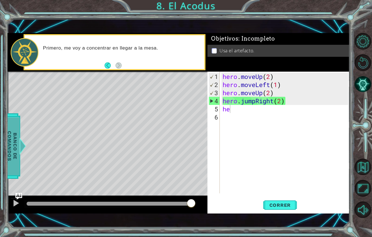
click at [19, 126] on span "Banco de comandos" at bounding box center [12, 146] width 15 height 58
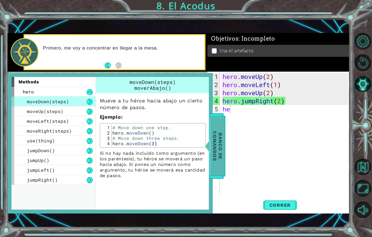
click at [223, 126] on span "Banco de comandos" at bounding box center [217, 146] width 15 height 58
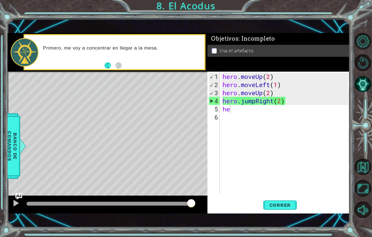
click at [231, 102] on div "hero . moveUp ( 2 ) hero . moveLeft ( 1 ) hero . moveUp ( 2 ) hero . jumpRight …" at bounding box center [285, 142] width 129 height 138
click at [229, 96] on div "hero . moveUp ( 2 ) hero . moveLeft ( 1 ) hero . moveUp ( 2 ) hero . jumpRight …" at bounding box center [285, 142] width 129 height 138
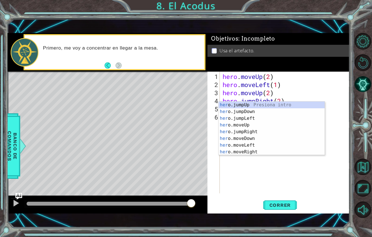
scroll to position [0, 0]
click at [241, 140] on div "hero .jumpUp Presiona intro hero .jumpDown Presiona intro hero .jumpLeft Presio…" at bounding box center [271, 135] width 106 height 67
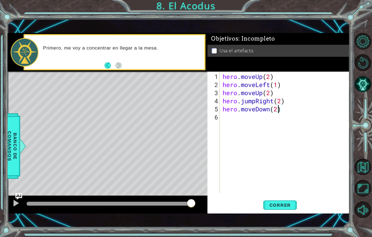
scroll to position [0, 3]
type textarea "hero.moveDown(2)"
click at [296, 203] on span "Correr" at bounding box center [280, 206] width 33 height 6
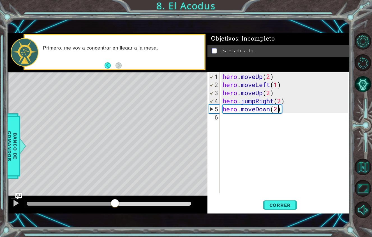
drag, startPoint x: 43, startPoint y: 190, endPoint x: 114, endPoint y: 206, distance: 73.5
click at [115, 206] on div "1 ההההההההההההההההההההההההההההההההההההההההההההההההההההההההההההההההההההההההההההה…" at bounding box center [186, 118] width 372 height 237
